Goal: Transaction & Acquisition: Purchase product/service

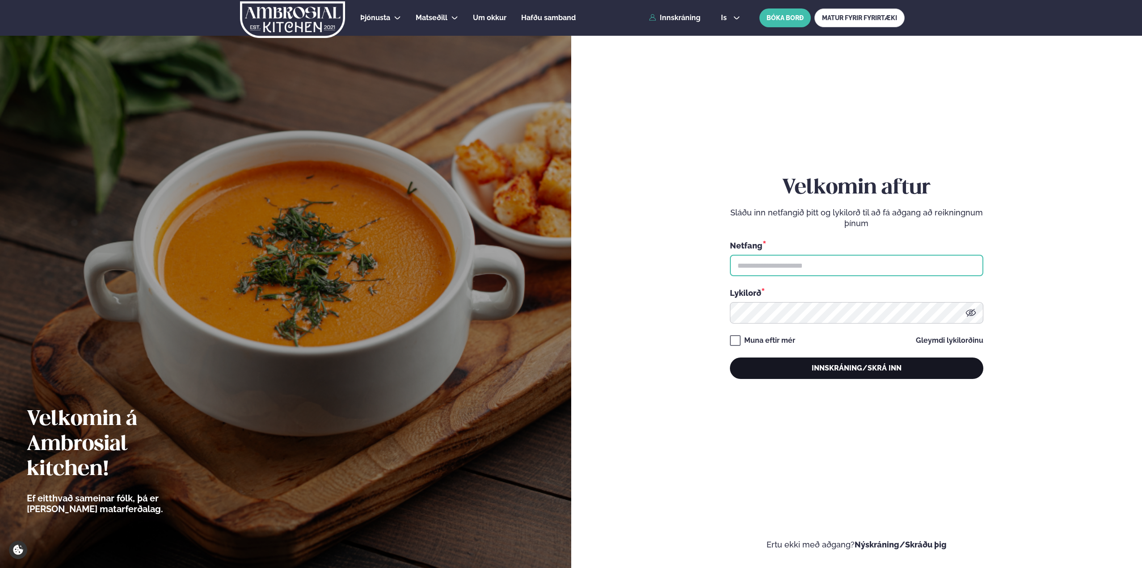
type input "**********"
click at [684, 353] on button "Innskráning/Skrá inn" at bounding box center [856, 368] width 253 height 21
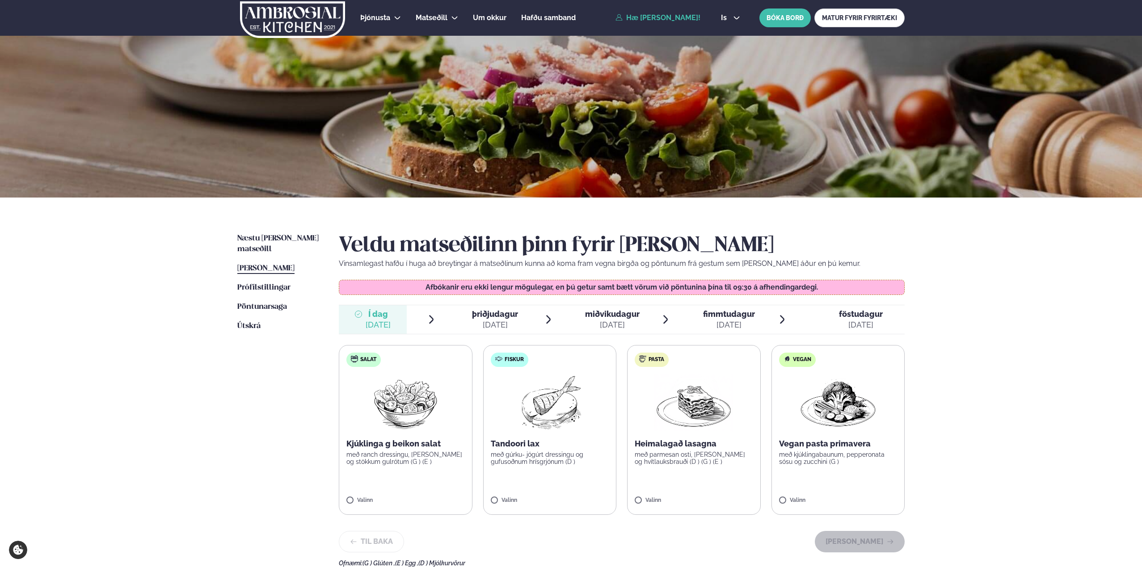
click at [625, 317] on span "miðvikudagur" at bounding box center [612, 313] width 55 height 9
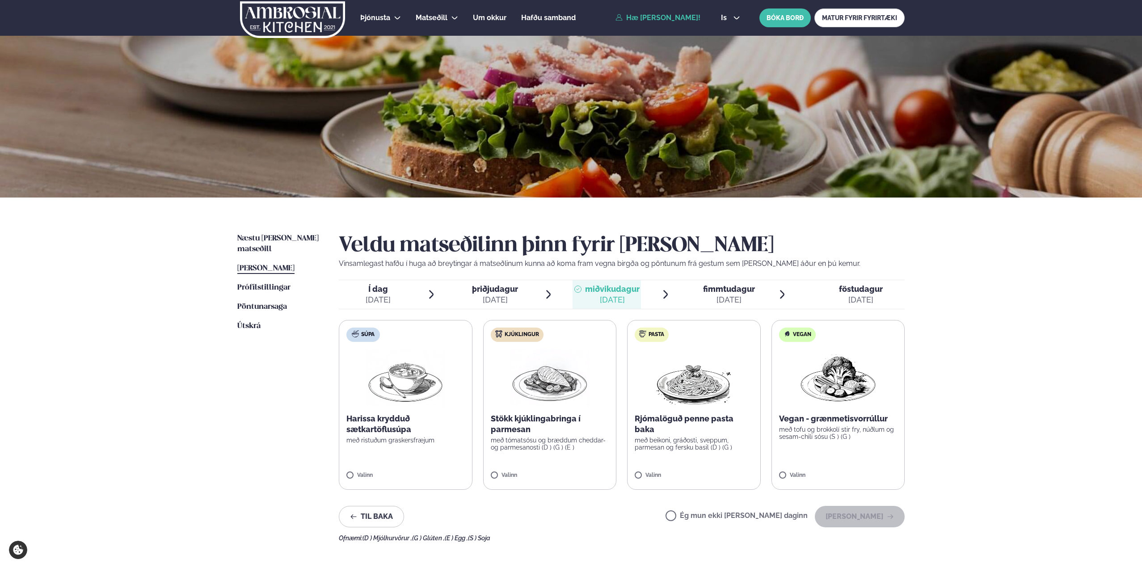
click at [536, 353] on img at bounding box center [550, 377] width 79 height 57
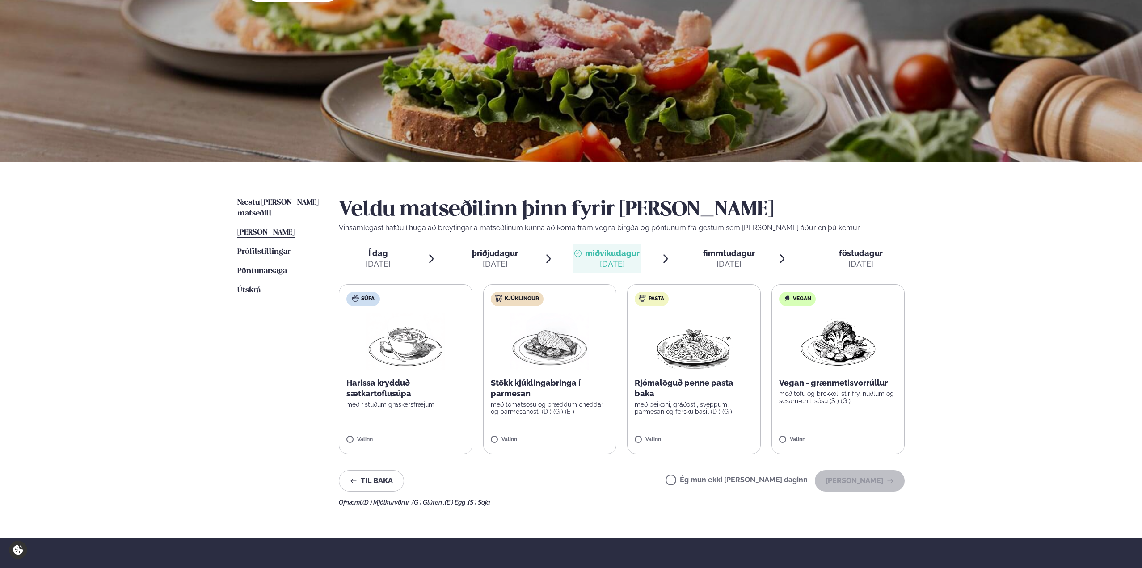
scroll to position [89, 0]
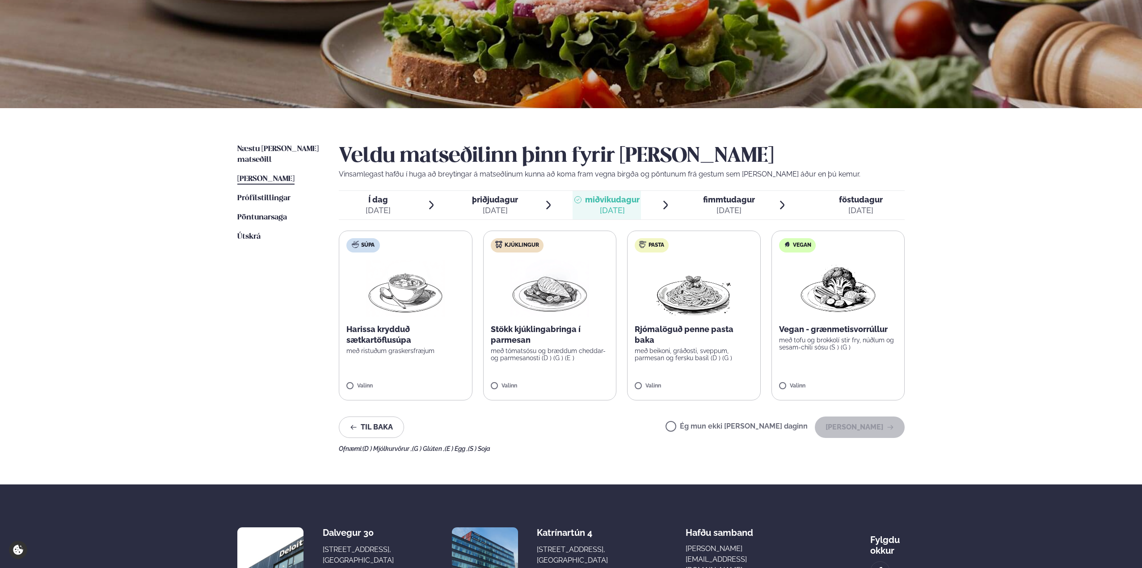
click at [546, 327] on p "Stökk kjúklingabringa í parmesan" at bounding box center [550, 334] width 118 height 21
click at [684, 353] on button "[PERSON_NAME]" at bounding box center [860, 427] width 90 height 21
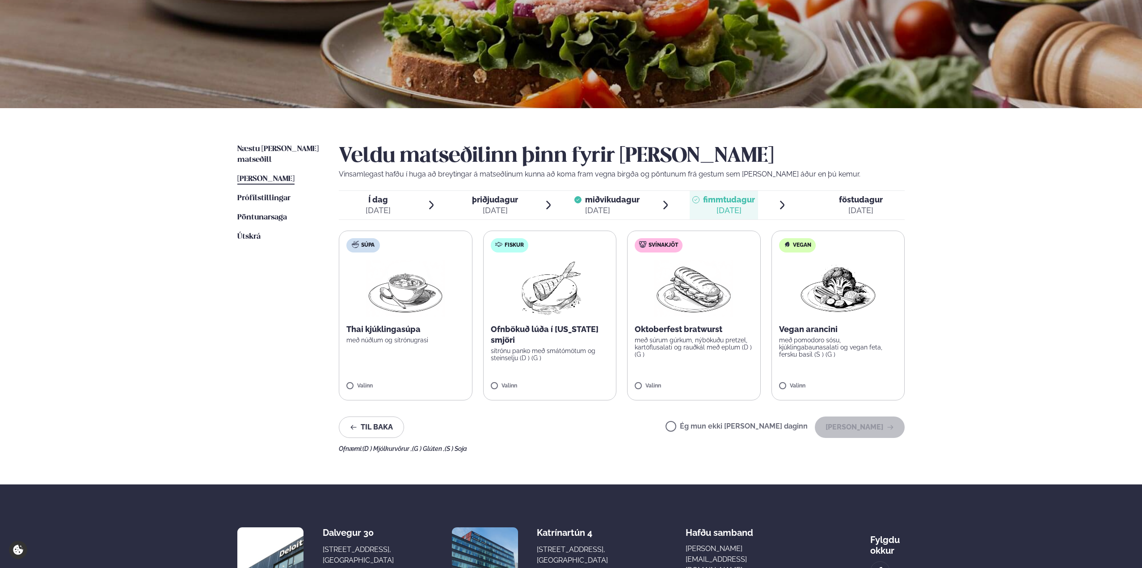
click at [684, 301] on img at bounding box center [693, 288] width 79 height 57
click at [684, 353] on button "[PERSON_NAME]" at bounding box center [860, 427] width 90 height 21
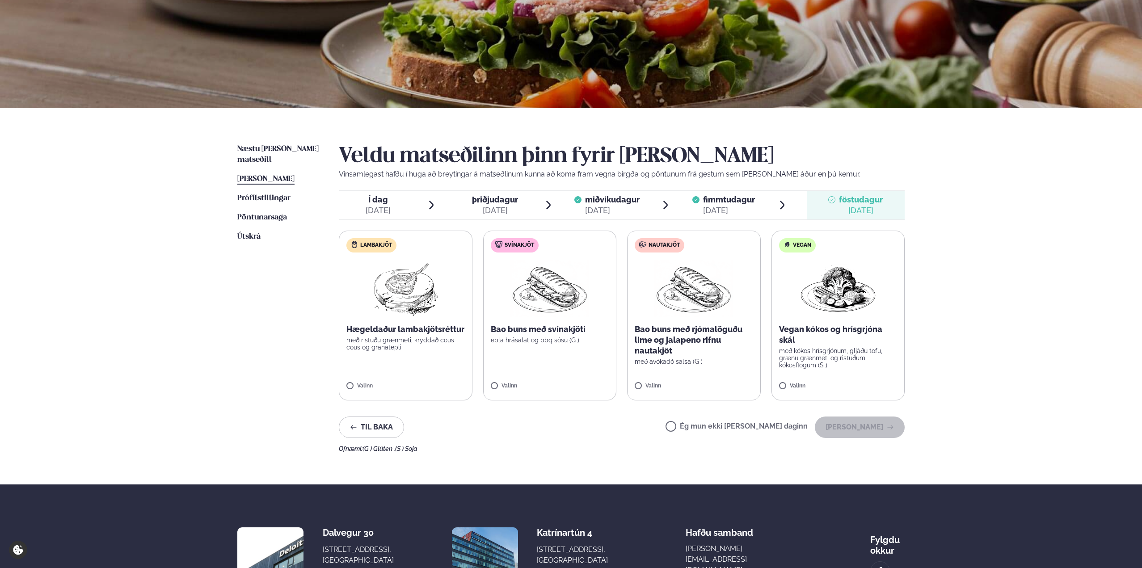
click at [622, 209] on div "[DATE]" at bounding box center [612, 210] width 55 height 11
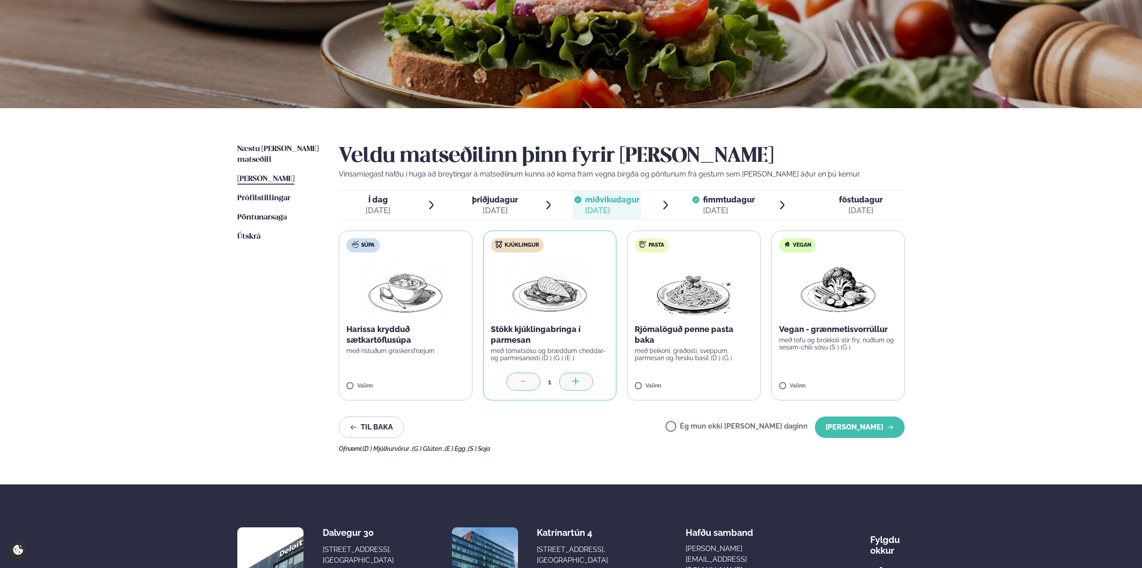
click at [684, 206] on div "[DATE]" at bounding box center [729, 210] width 52 height 11
